Goal: Complete application form

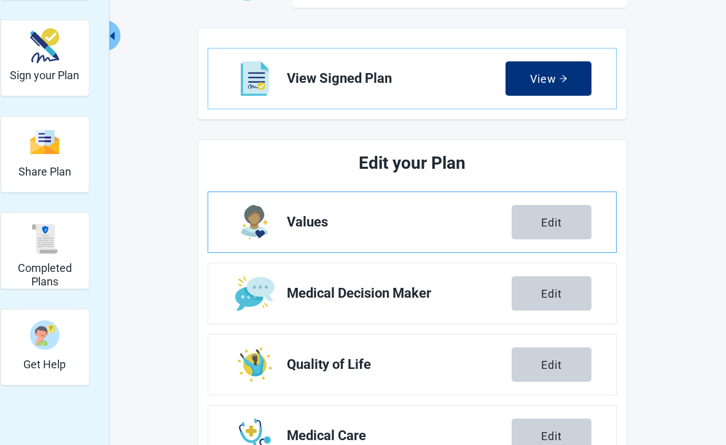
scroll to position [163, 0]
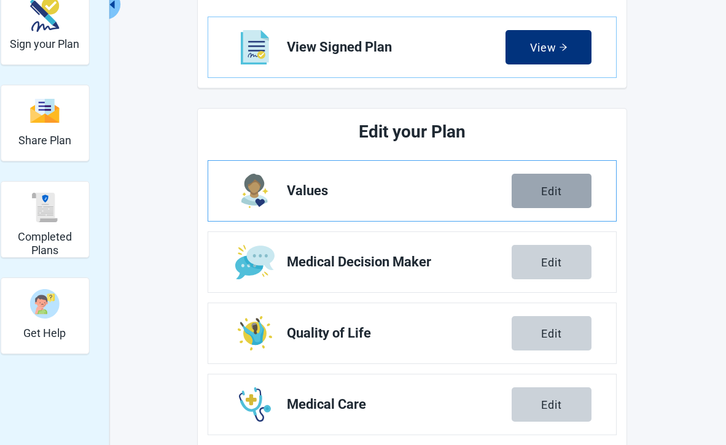
click at [538, 189] on button "Edit" at bounding box center [552, 191] width 80 height 34
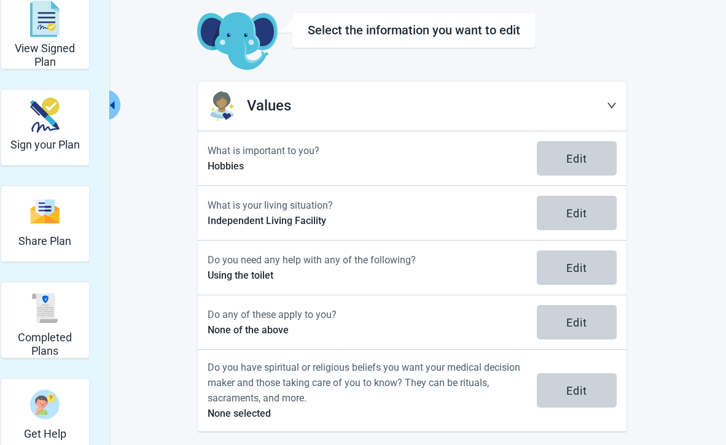
scroll to position [69, 0]
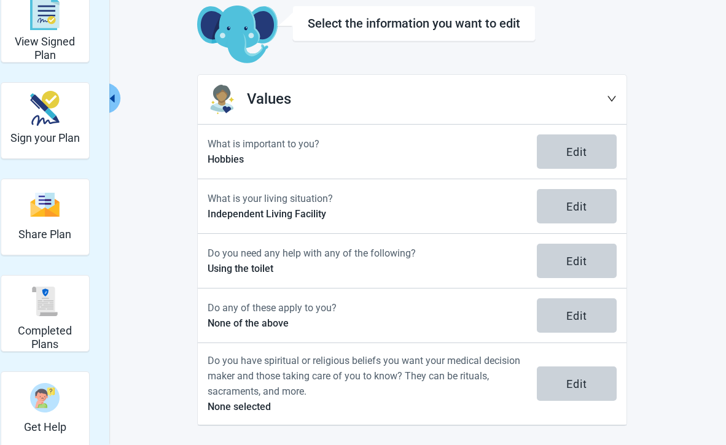
click at [562, 401] on div "Do you have spiritual or religious beliefs you want your medical decision maker…" at bounding box center [412, 384] width 429 height 82
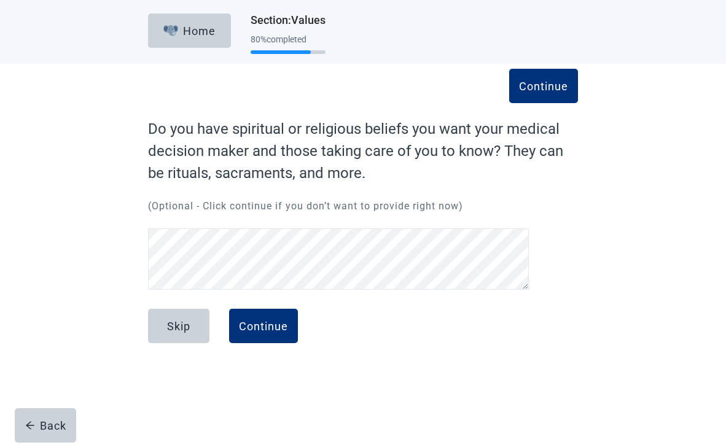
click at [685, 128] on div "Continue Do you have spiritual or religious beliefs you want your medical decis…" at bounding box center [363, 217] width 654 height 307
click at [608, 122] on div "Continue Do you have spiritual or religious beliefs you want your medical decis…" at bounding box center [363, 229] width 516 height 282
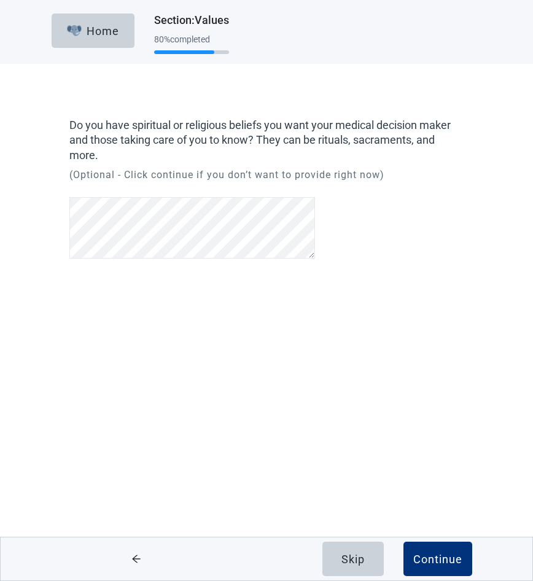
click at [431, 217] on div "Do you have spiritual or religious beliefs you want your medical decision maker…" at bounding box center [266, 190] width 394 height 145
